Goal: Information Seeking & Learning: Find specific fact

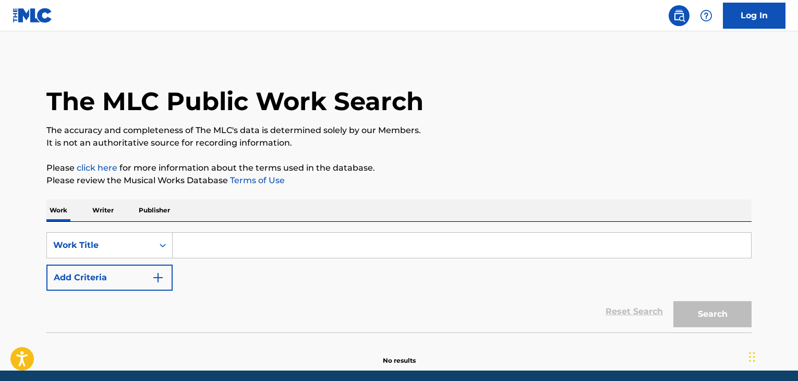
click at [309, 233] on input "Search Form" at bounding box center [462, 245] width 578 height 25
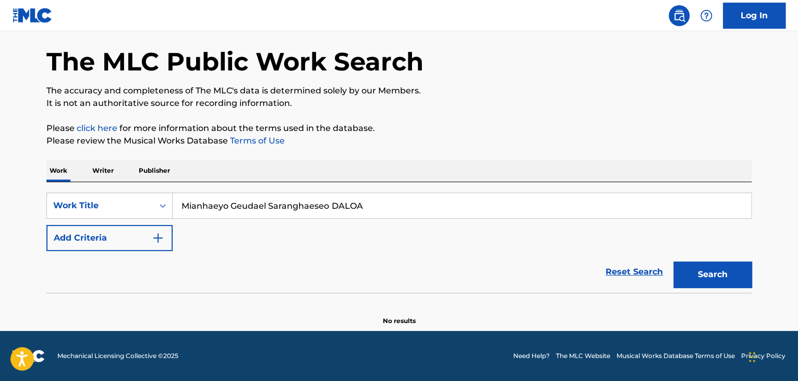
drag, startPoint x: 345, startPoint y: 197, endPoint x: 506, endPoint y: 211, distance: 161.8
click at [501, 210] on input "Mianhaeyo Geudael Saranghaeseo DALOA" at bounding box center [462, 205] width 578 height 25
type input "[PERSON_NAME]"
click at [108, 234] on button "Add Criteria" at bounding box center [109, 238] width 126 height 26
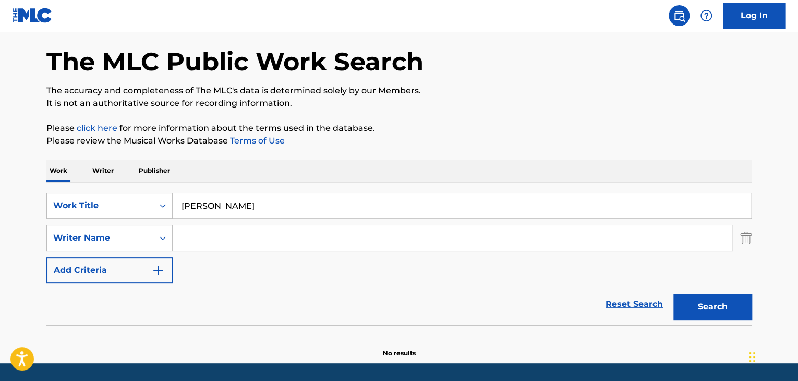
click at [282, 234] on input "Search Form" at bounding box center [452, 237] width 559 height 25
paste input "DALOA"
click at [727, 309] on button "Search" at bounding box center [712, 307] width 78 height 26
drag, startPoint x: 154, startPoint y: 235, endPoint x: 226, endPoint y: 231, distance: 72.0
click at [149, 235] on div "SearchWithCriteria7816d8f7-254c-44c6-b430-b30785f0f0ec Writer Name [PERSON_NAME]" at bounding box center [398, 238] width 705 height 26
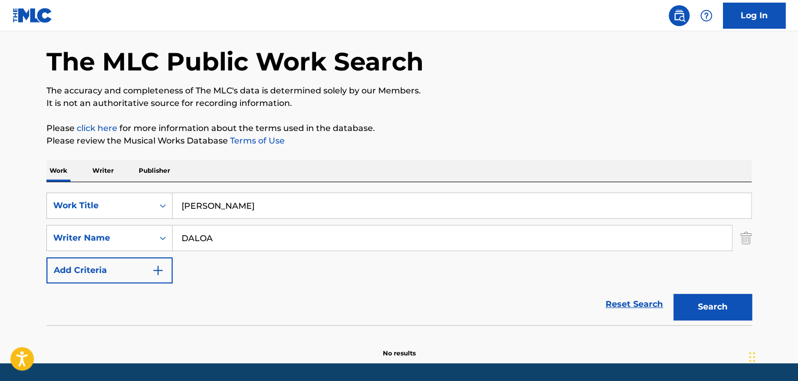
paste input "[PERSON_NAME] [PERSON_NAME] Bul Phai"
click at [716, 304] on button "Search" at bounding box center [712, 307] width 78 height 26
drag, startPoint x: 261, startPoint y: 243, endPoint x: 64, endPoint y: 224, distance: 198.1
click at [66, 224] on div "SearchWithCriteria1e942cf1-ca40-45ea-9861-4a2984553e66 Work Title Mianhaeyo Geu…" at bounding box center [398, 237] width 705 height 91
paste input "Ga [PERSON_NAME] 1"
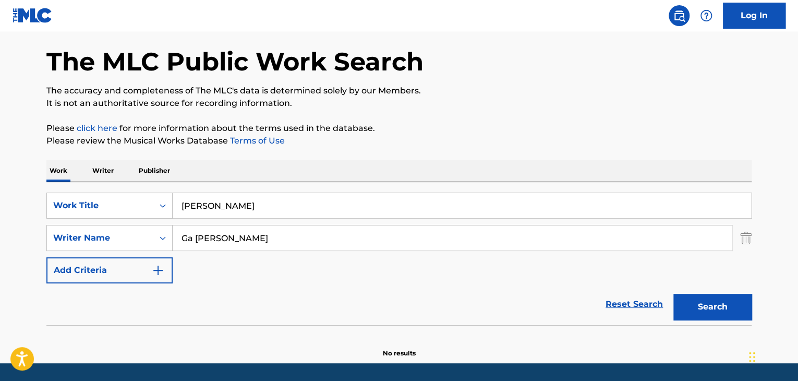
type input "Ga [PERSON_NAME]"
click at [725, 307] on button "Search" at bounding box center [712, 307] width 78 height 26
